Goal: Task Accomplishment & Management: Manage account settings

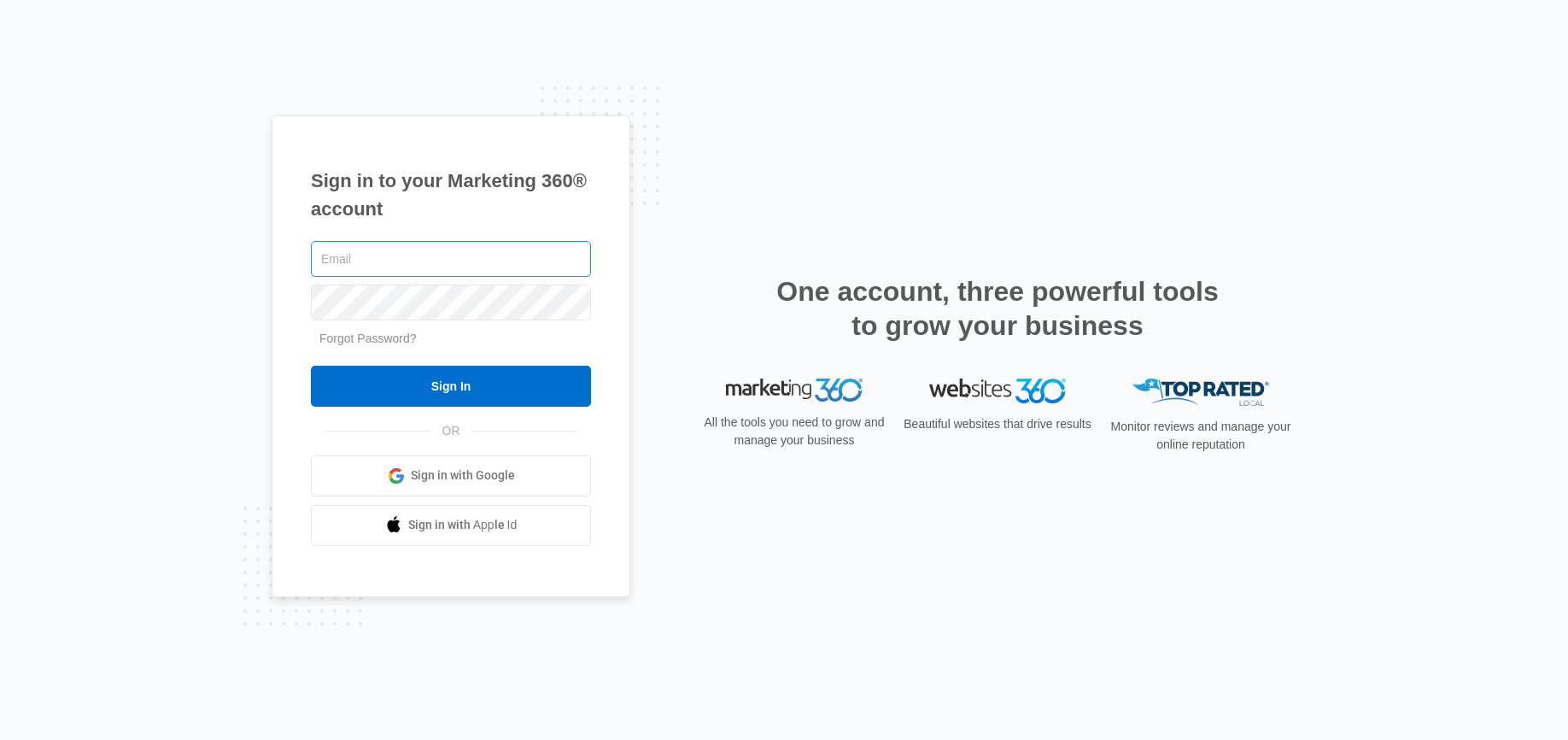
click at [429, 260] on input "text" at bounding box center [451, 259] width 280 height 36
type input "[EMAIL_ADDRESS][DOMAIN_NAME]"
click at [311, 366] on input "Sign In" at bounding box center [451, 386] width 280 height 41
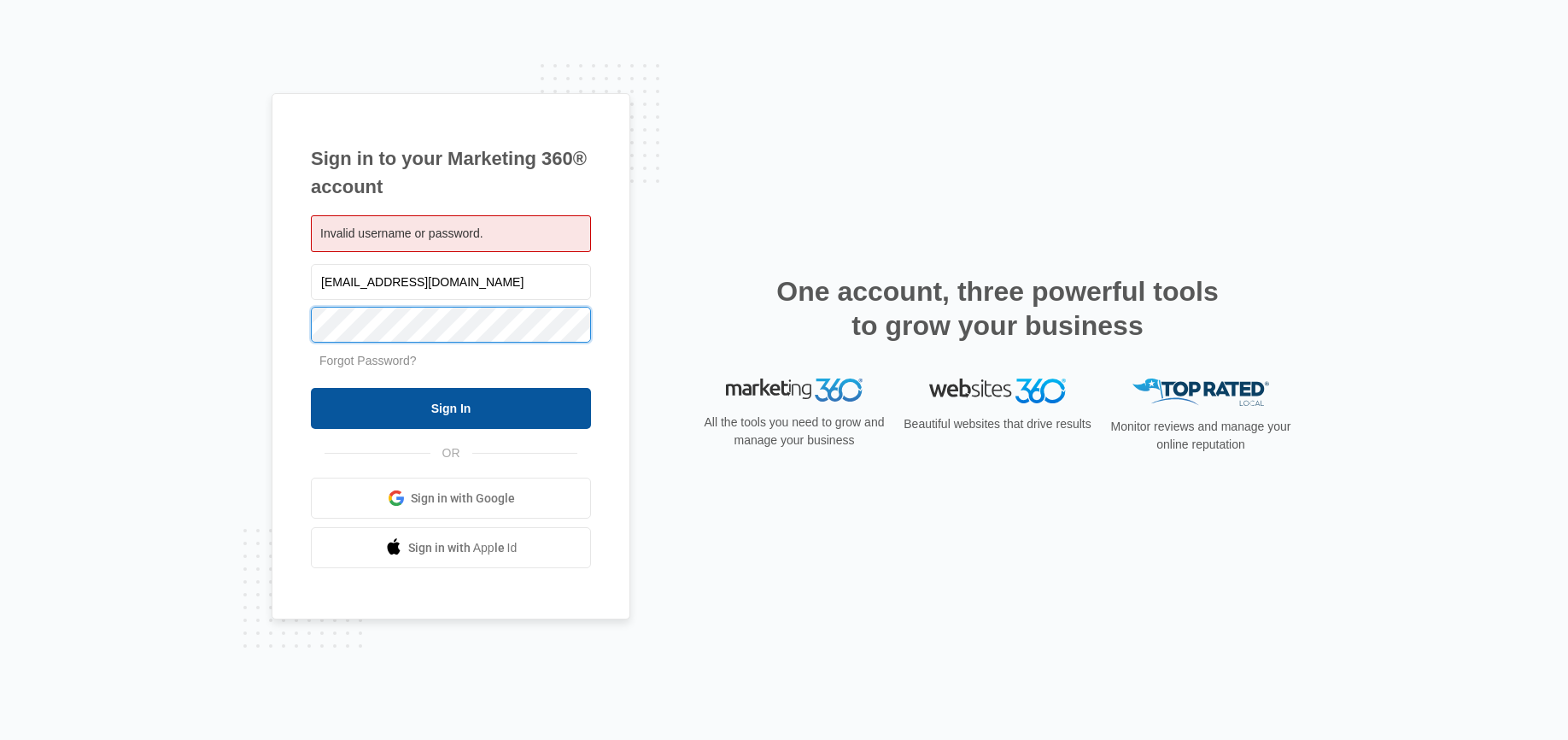
click at [311, 388] on input "Sign In" at bounding box center [451, 407] width 280 height 41
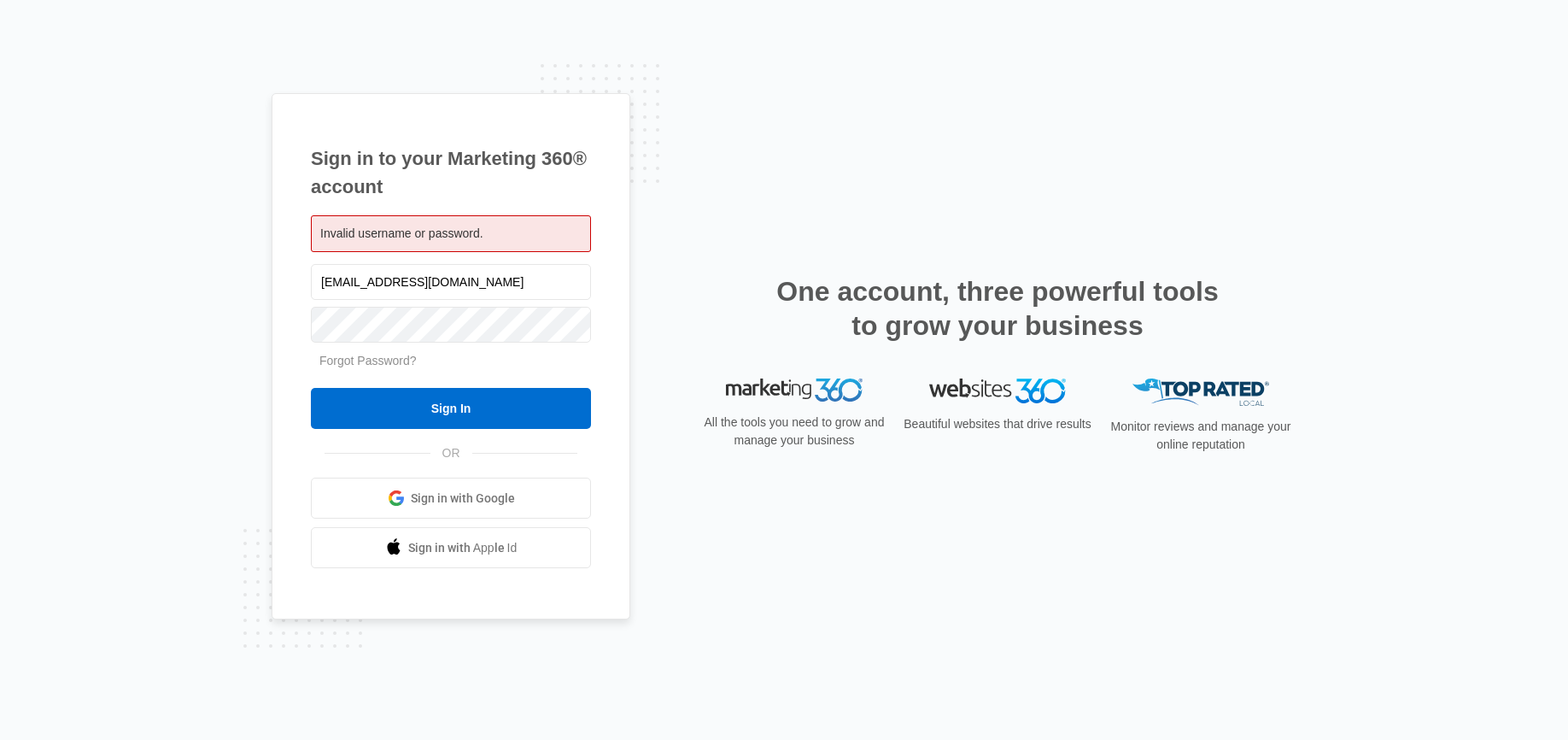
drag, startPoint x: 493, startPoint y: 273, endPoint x: 253, endPoint y: 271, distance: 240.0
click at [253, 271] on div "Sign in to your Marketing 360® account Invalid username or password. [EMAIL_ADD…" at bounding box center [784, 370] width 1568 height 740
type input "[EMAIL_ADDRESS][DOMAIN_NAME]"
click at [311, 388] on input "Sign In" at bounding box center [451, 407] width 280 height 41
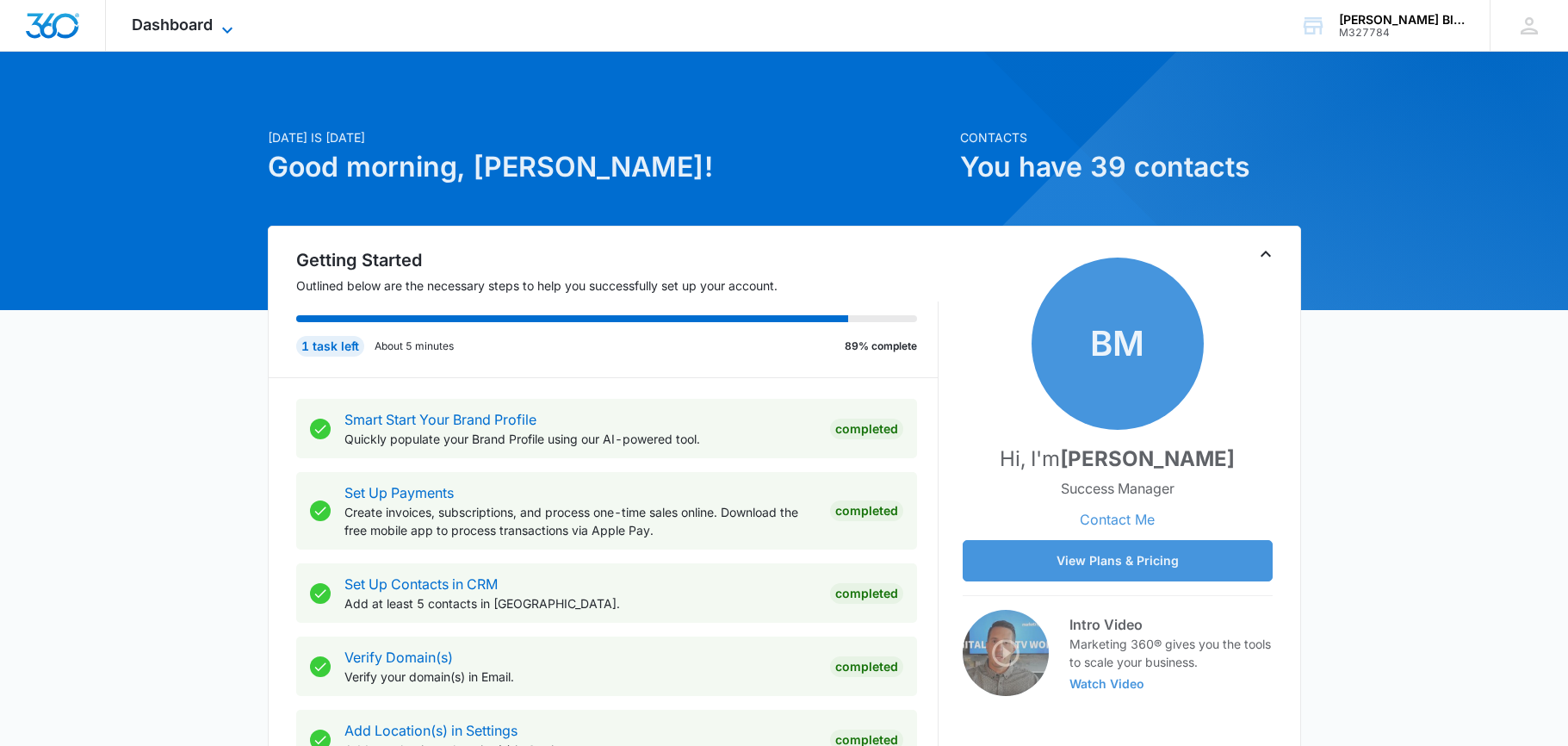
click at [152, 21] on span "Dashboard" at bounding box center [172, 25] width 81 height 18
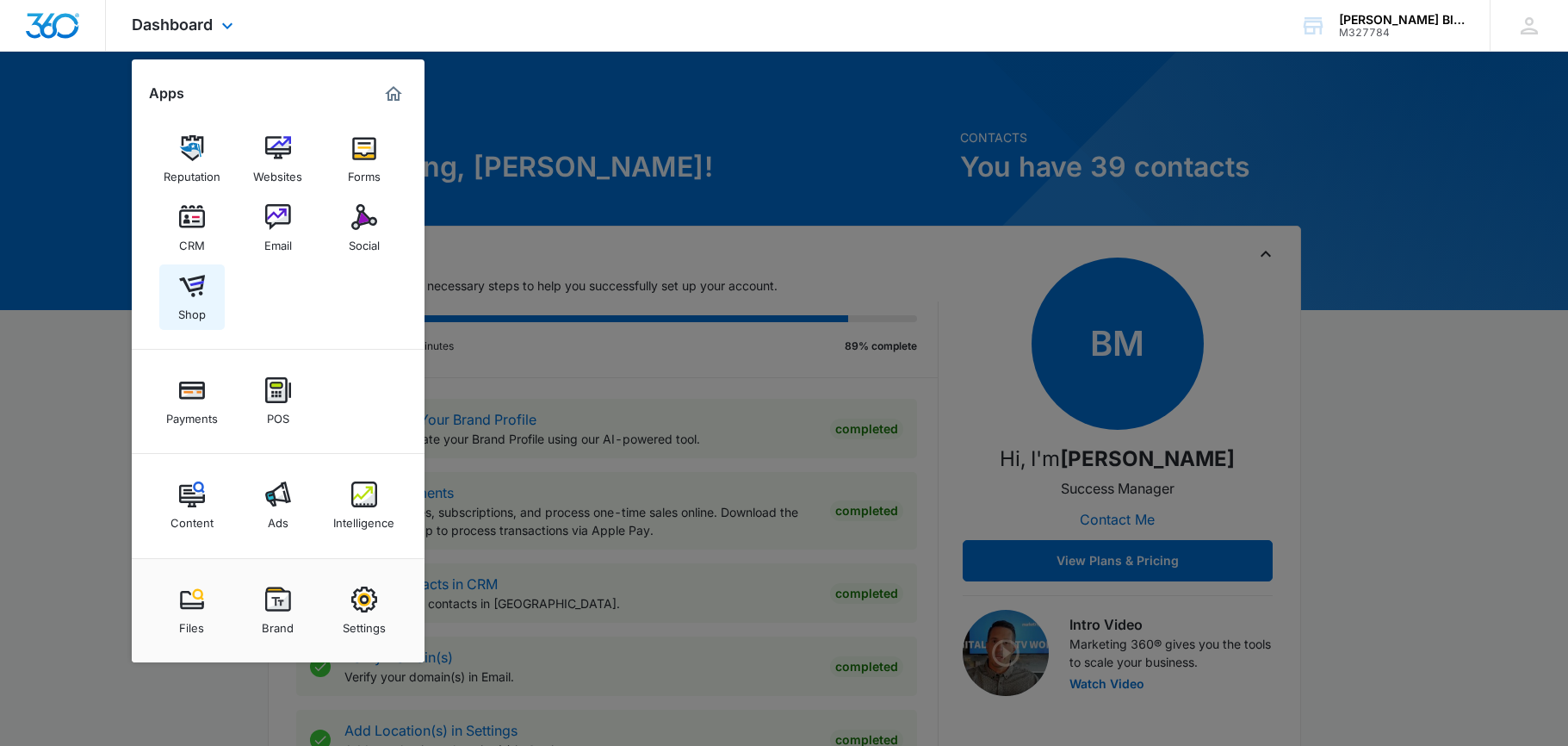
click at [202, 273] on img at bounding box center [192, 286] width 25 height 26
